Goal: Navigation & Orientation: Find specific page/section

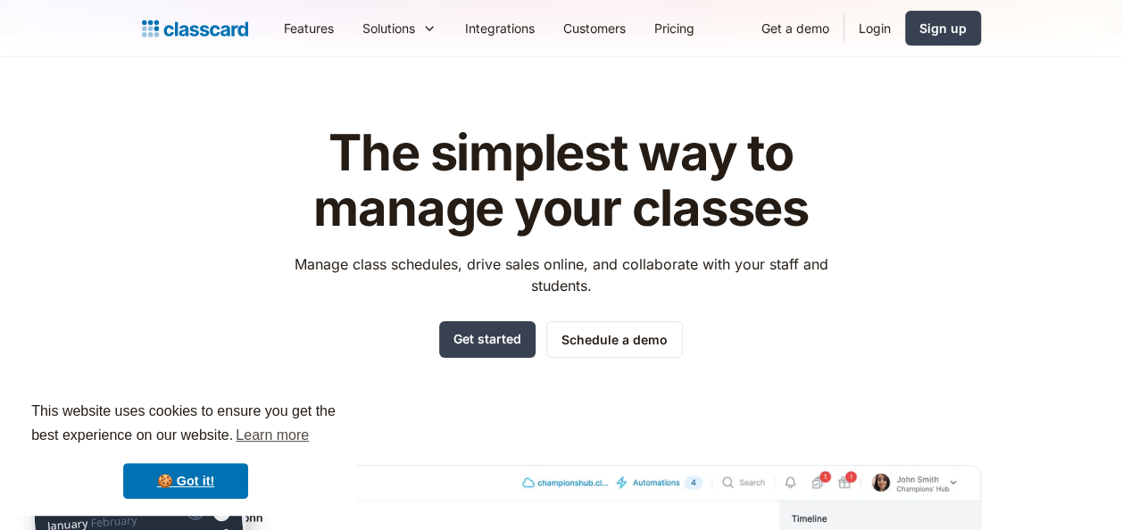
scroll to position [89, 0]
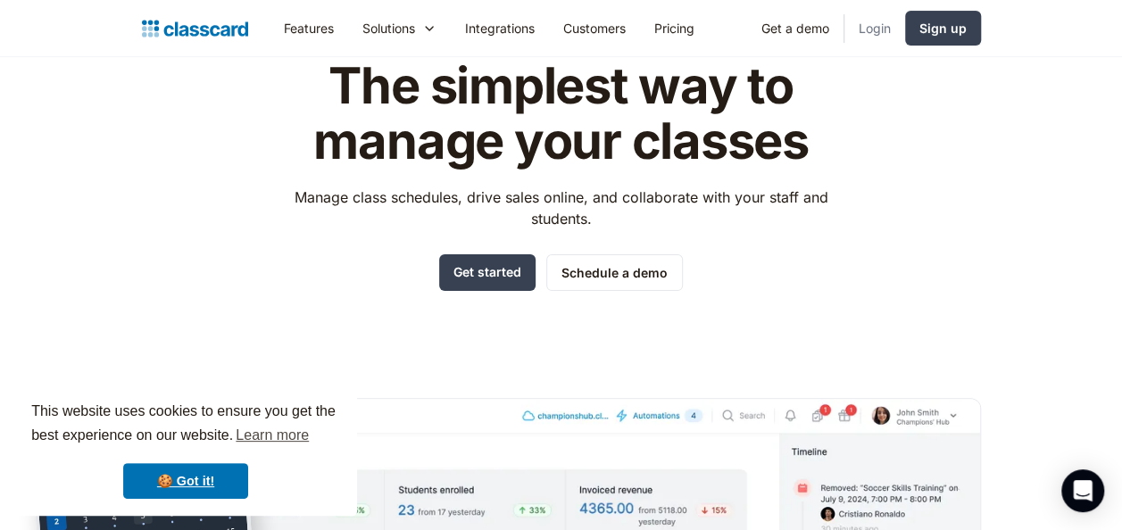
click at [890, 26] on link "Login" at bounding box center [875, 28] width 61 height 40
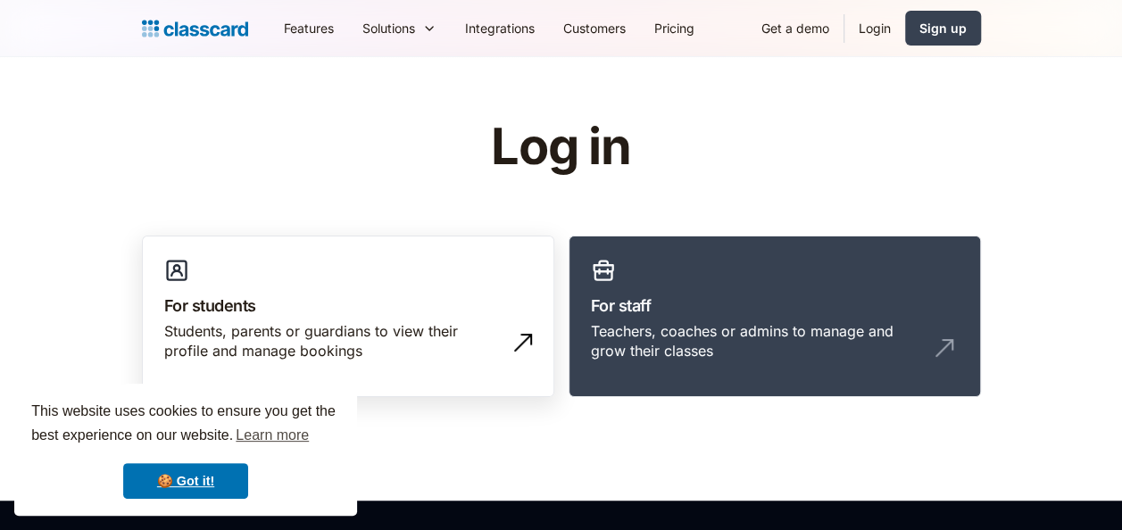
click at [263, 323] on div "Students, parents or guardians to view their profile and manage bookings" at bounding box center [330, 341] width 332 height 40
